Goal: Information Seeking & Learning: Find specific page/section

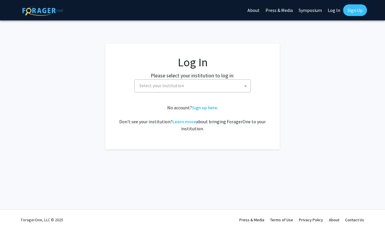
select select
click at [173, 93] on fg-card-body "Log In Please select your institution to log in: Baylor University Brandeis Uni…" at bounding box center [192, 96] width 151 height 83
click at [173, 85] on span "Select your institution" at bounding box center [161, 86] width 45 height 6
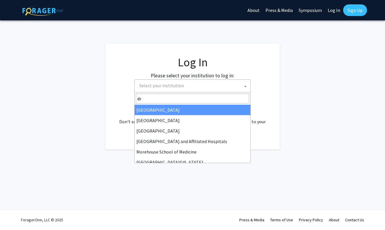
type input "dre"
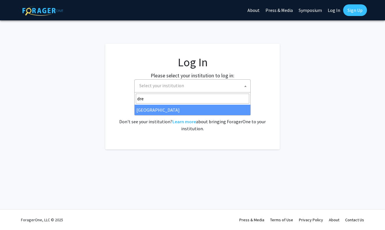
select select "6"
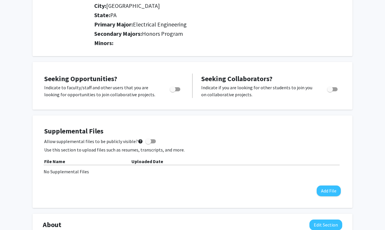
scroll to position [132, 0]
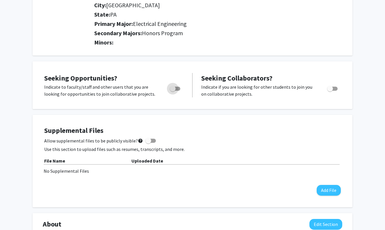
click at [177, 89] on span "Toggle" at bounding box center [175, 89] width 10 height 4
click at [173, 91] on input "Are you actively seeking opportunities?" at bounding box center [172, 91] width 0 height 0
checkbox input "true"
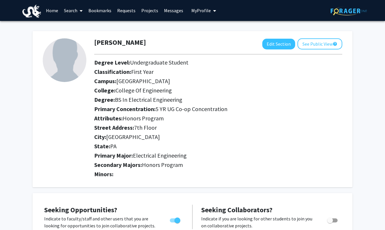
scroll to position [0, 0]
click at [67, 11] on link "Search" at bounding box center [73, 10] width 24 height 20
click at [146, 9] on link "Projects" at bounding box center [149, 10] width 23 height 20
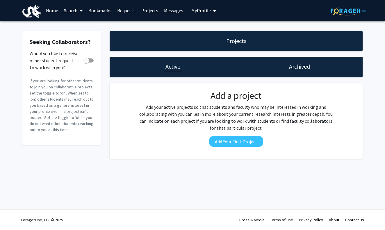
click at [47, 12] on link "Home" at bounding box center [52, 10] width 18 height 20
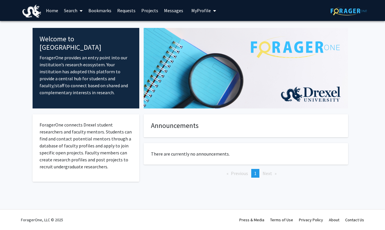
click at [77, 11] on link "Search" at bounding box center [73, 10] width 24 height 20
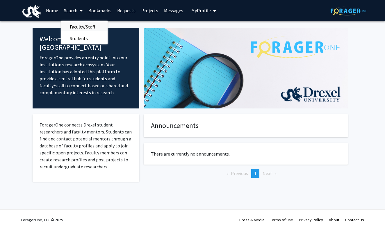
click at [83, 26] on span "Faculty/Staff" at bounding box center [82, 27] width 43 height 12
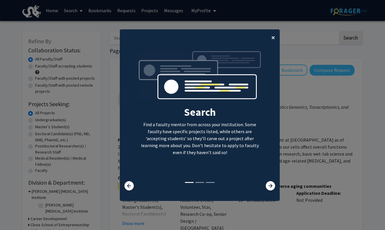
click at [273, 36] on span "×" at bounding box center [273, 37] width 4 height 9
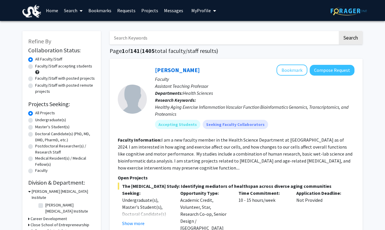
click at [221, 37] on input "Search Keywords" at bounding box center [224, 37] width 228 height 13
type input "vip"
click at [350, 39] on button "Search" at bounding box center [351, 37] width 24 height 13
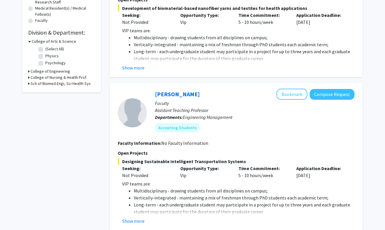
scroll to position [150, 0]
